Goal: Information Seeking & Learning: Check status

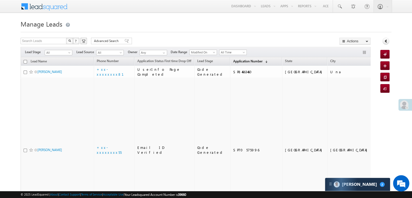
click at [235, 61] on span "Application Number" at bounding box center [247, 61] width 29 height 4
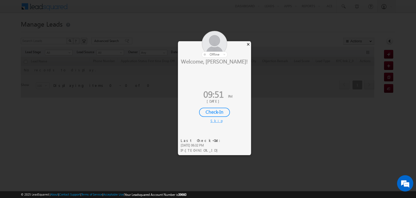
click at [248, 43] on div "×" at bounding box center [248, 44] width 6 height 6
click at [249, 44] on div "×" at bounding box center [248, 44] width 6 height 6
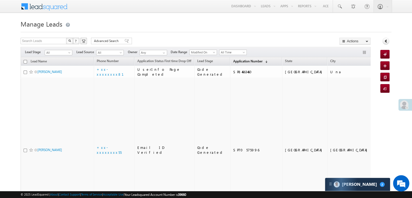
click at [235, 61] on span "Application Number" at bounding box center [247, 61] width 29 height 4
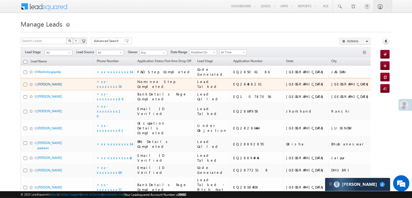
click at [48, 86] on link "[PERSON_NAME]" at bounding box center [49, 84] width 25 height 4
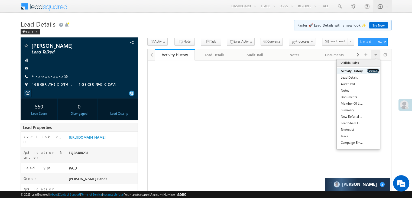
click at [375, 70] on button "Default" at bounding box center [373, 71] width 12 height 4
click at [363, 69] on link "Activity History" at bounding box center [352, 71] width 30 height 6
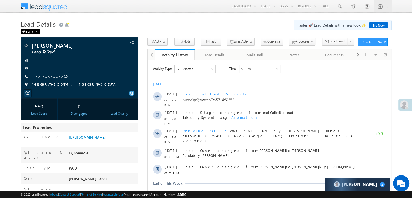
click at [24, 32] on span at bounding box center [23, 31] width 3 height 3
click at [28, 33] on div "Back" at bounding box center [30, 31] width 19 height 5
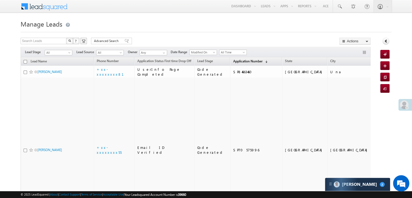
click at [236, 61] on span "Application Number" at bounding box center [247, 61] width 29 height 4
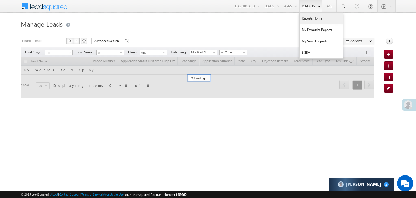
click at [307, 18] on link "Reports Home" at bounding box center [321, 18] width 43 height 11
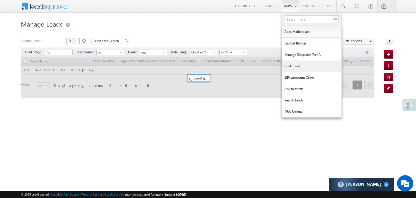
click at [290, 67] on link "Goal Sheet" at bounding box center [312, 65] width 60 height 11
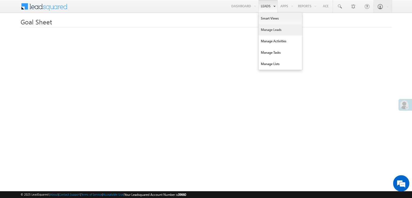
click at [269, 31] on link "Manage Leads" at bounding box center [280, 29] width 43 height 11
click at [271, 31] on link "Manage Leads" at bounding box center [280, 29] width 43 height 11
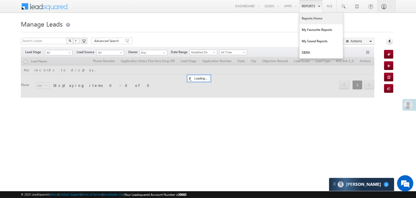
click at [310, 18] on link "Reports Home" at bounding box center [321, 18] width 43 height 11
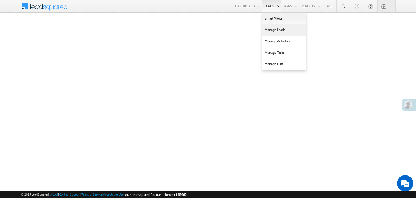
click at [272, 28] on link "Manage Leads" at bounding box center [283, 29] width 43 height 11
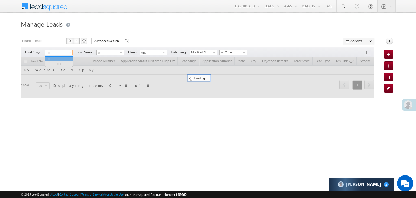
click at [68, 53] on span at bounding box center [70, 53] width 4 height 4
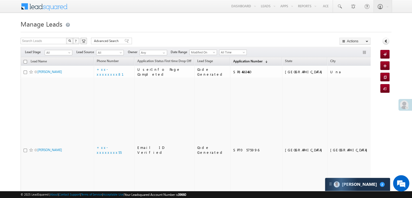
click at [237, 61] on span "Application Number" at bounding box center [247, 61] width 29 height 4
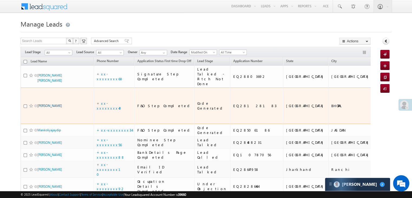
click at [54, 108] on link "Lakshya Nigwal" at bounding box center [49, 105] width 25 height 4
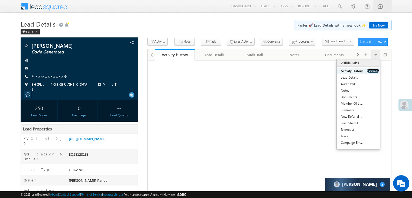
click at [370, 70] on button "Default" at bounding box center [373, 71] width 12 height 4
click at [371, 71] on button "Default" at bounding box center [373, 71] width 12 height 4
click at [372, 70] on button "Default" at bounding box center [373, 71] width 12 height 4
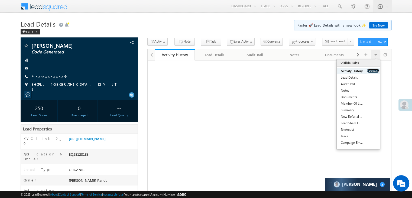
click at [372, 70] on button "Default" at bounding box center [373, 71] width 12 height 4
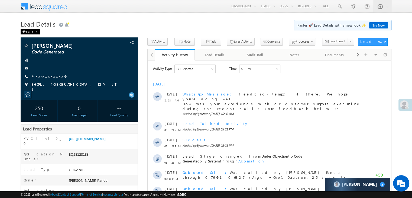
click at [26, 33] on div "Back" at bounding box center [30, 31] width 19 height 5
click at [28, 33] on div "Back" at bounding box center [30, 31] width 19 height 5
click at [24, 34] on div "Back" at bounding box center [30, 31] width 19 height 5
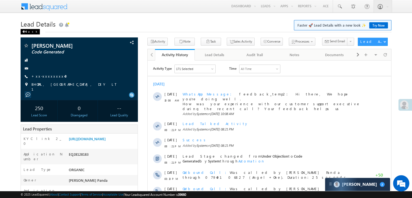
click at [24, 34] on div "Back" at bounding box center [30, 31] width 19 height 5
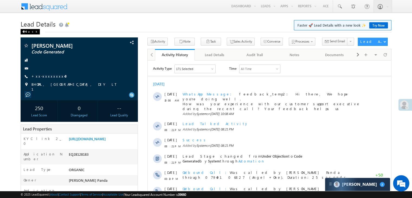
click at [24, 34] on div "Back" at bounding box center [30, 31] width 19 height 5
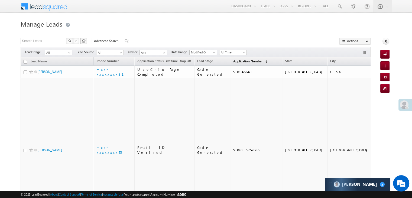
click at [238, 61] on span "Application Number" at bounding box center [247, 61] width 29 height 4
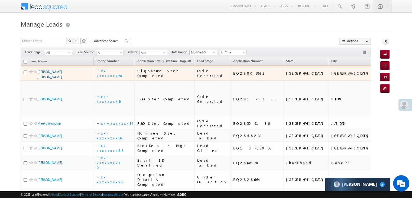
click at [57, 79] on link "[PERSON_NAME] [PERSON_NAME]" at bounding box center [49, 74] width 25 height 9
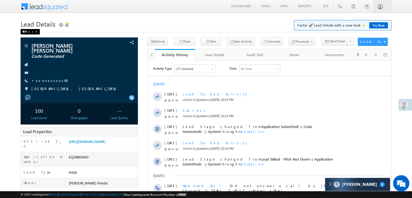
click at [25, 32] on span at bounding box center [23, 31] width 3 height 3
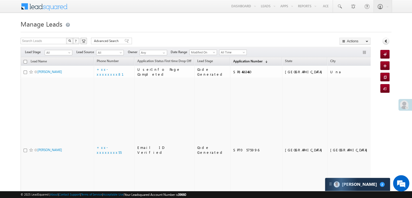
click at [235, 60] on span "Application Number" at bounding box center [247, 61] width 29 height 4
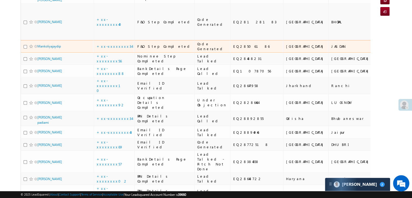
scroll to position [81, 0]
